Goal: Task Accomplishment & Management: Complete application form

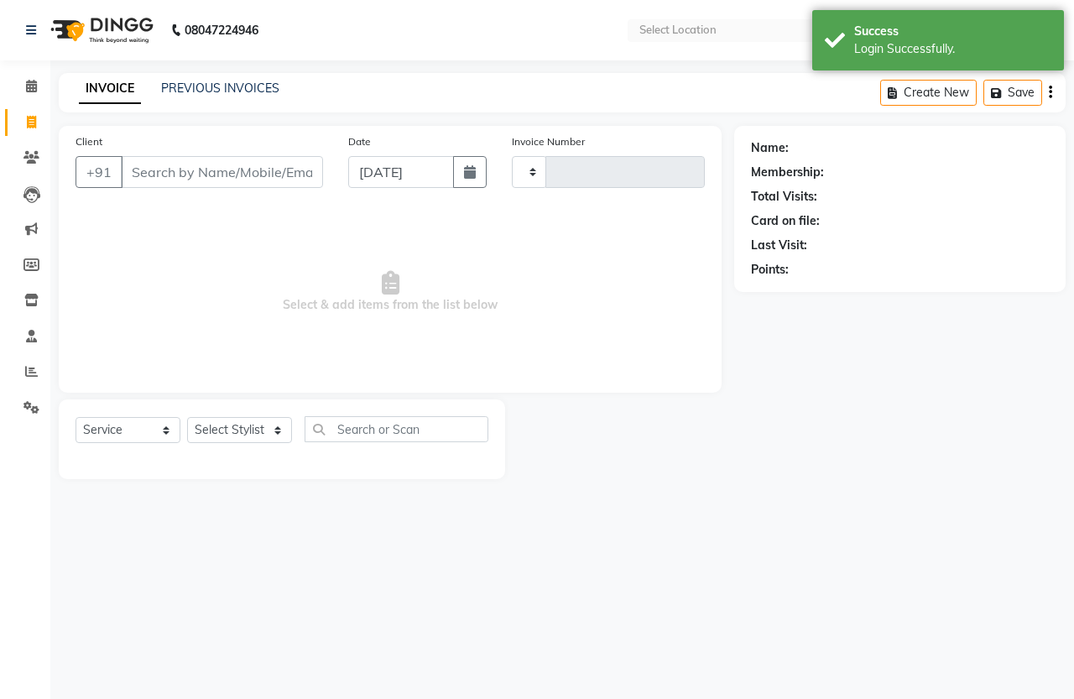
select select "service"
click at [235, 169] on input "Client" at bounding box center [222, 172] width 202 height 32
type input "1321"
select select "en"
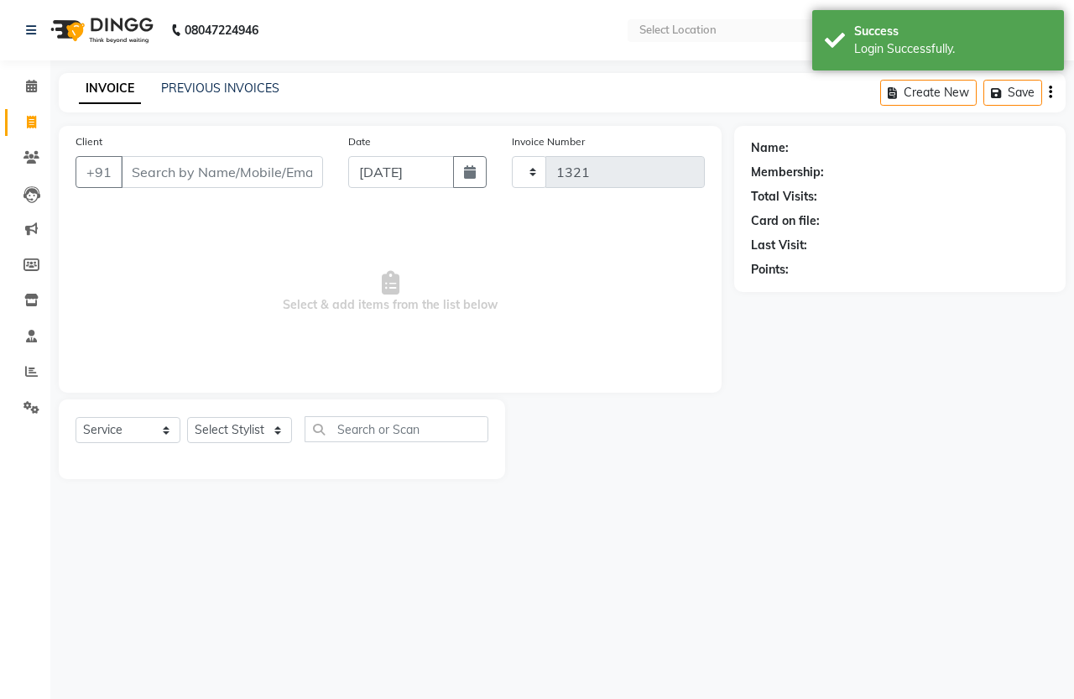
select select "7213"
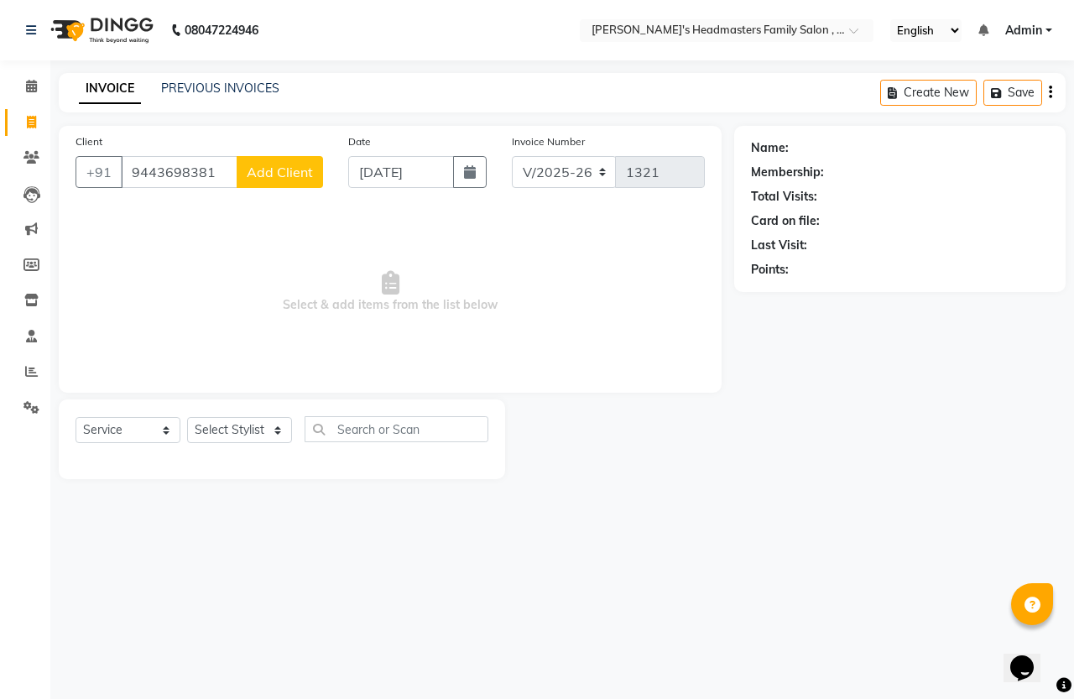
type input "9443698381"
click at [265, 164] on span "Add Client" at bounding box center [280, 172] width 66 height 17
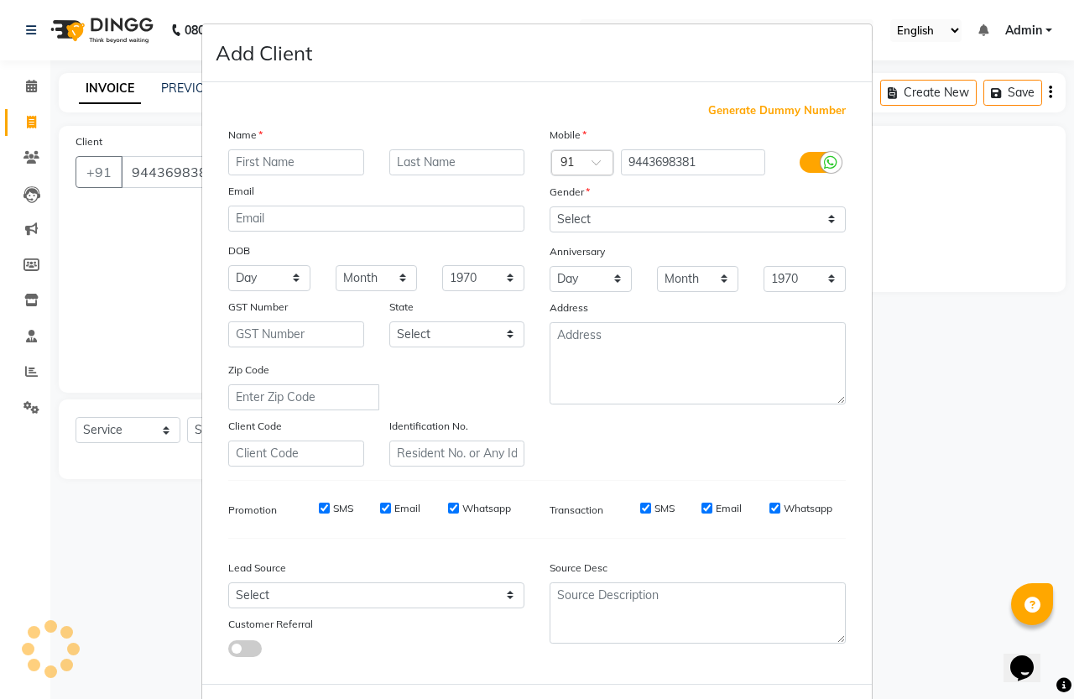
click at [267, 160] on input "text" at bounding box center [296, 162] width 136 height 26
type input "[PERSON_NAME]"
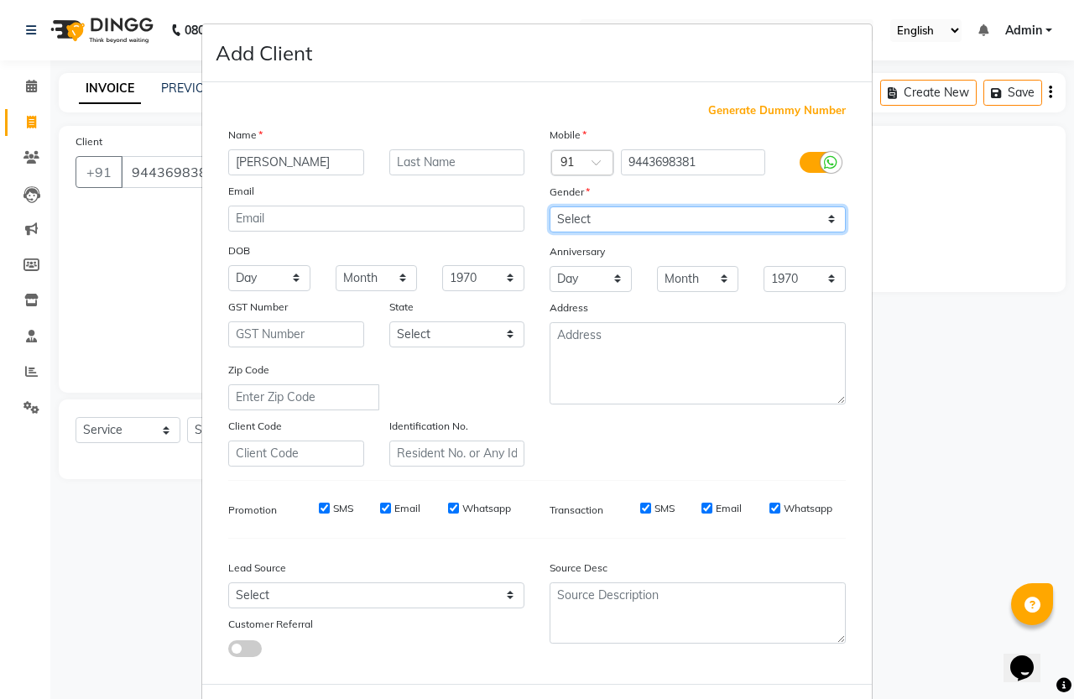
click at [611, 211] on select "Select [DEMOGRAPHIC_DATA] [DEMOGRAPHIC_DATA] Other Prefer Not To Say" at bounding box center [698, 219] width 296 height 26
select select "[DEMOGRAPHIC_DATA]"
click at [550, 206] on select "Select [DEMOGRAPHIC_DATA] [DEMOGRAPHIC_DATA] Other Prefer Not To Say" at bounding box center [698, 219] width 296 height 26
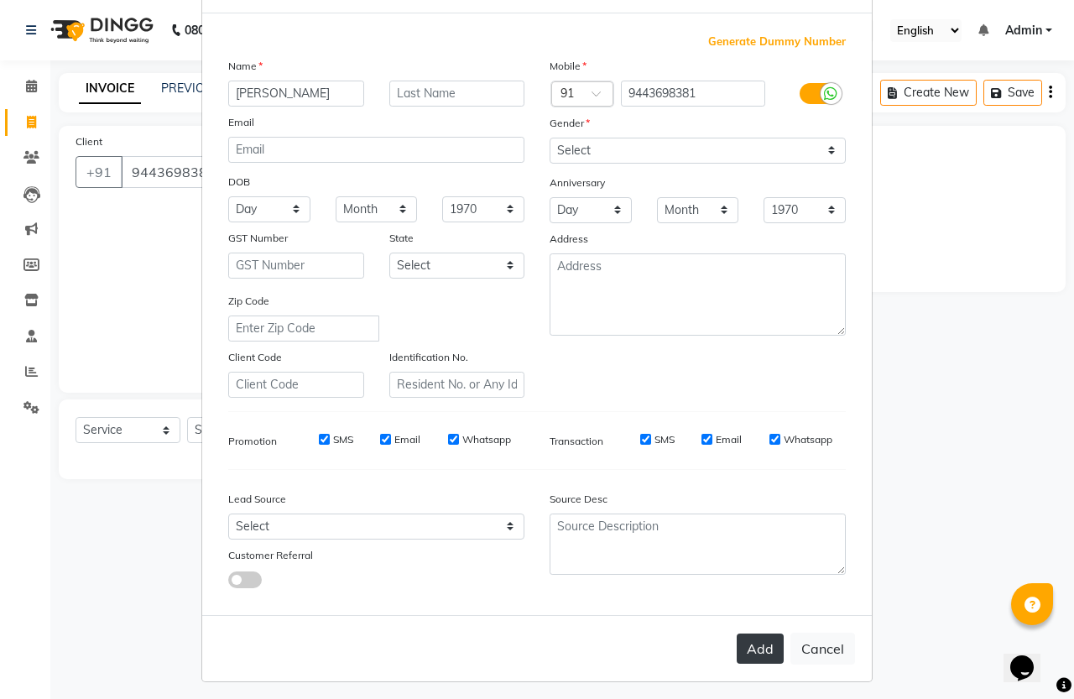
click at [737, 645] on button "Add" at bounding box center [760, 649] width 47 height 30
select select
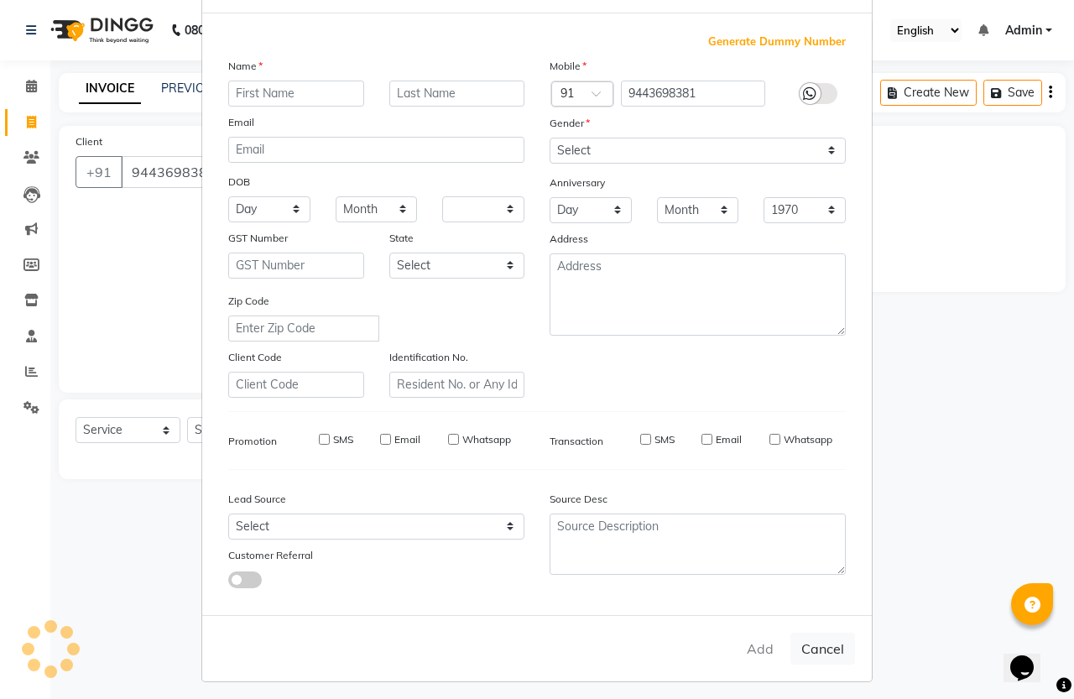
select select
checkbox input "false"
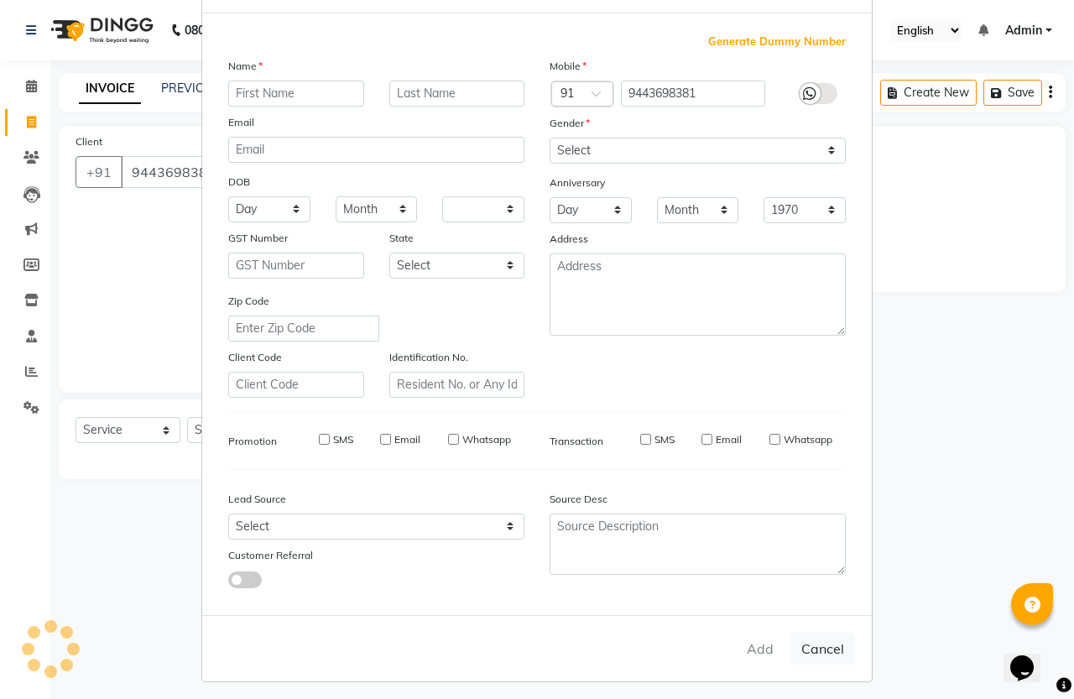
checkbox input "false"
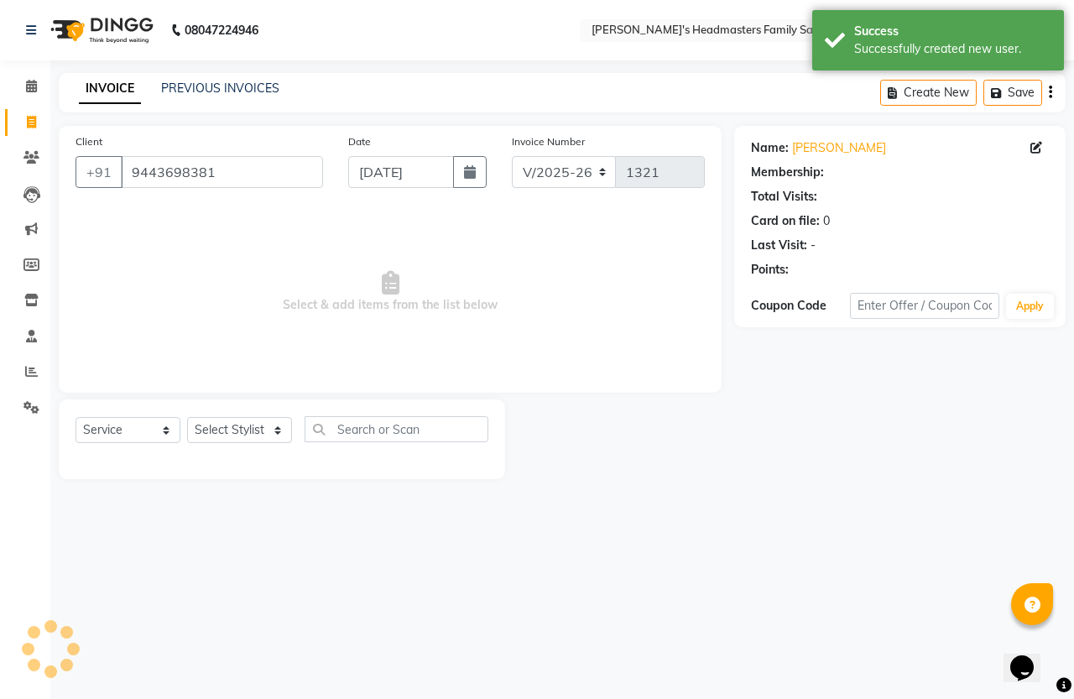
select select "1: Object"
